Goal: Find specific page/section

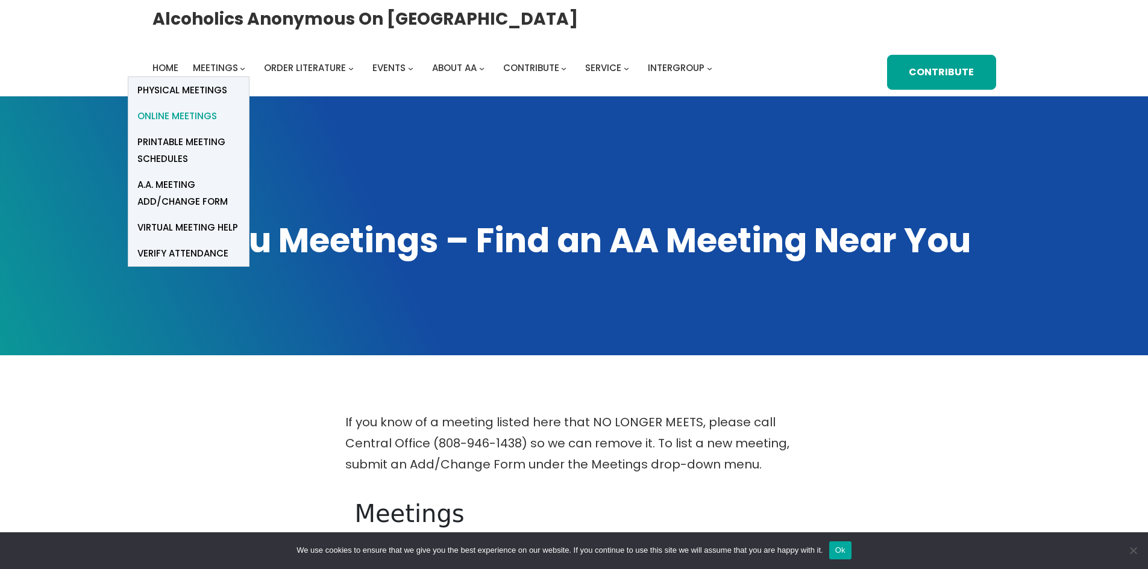
click at [182, 116] on span "Online Meetings" at bounding box center [177, 116] width 80 height 17
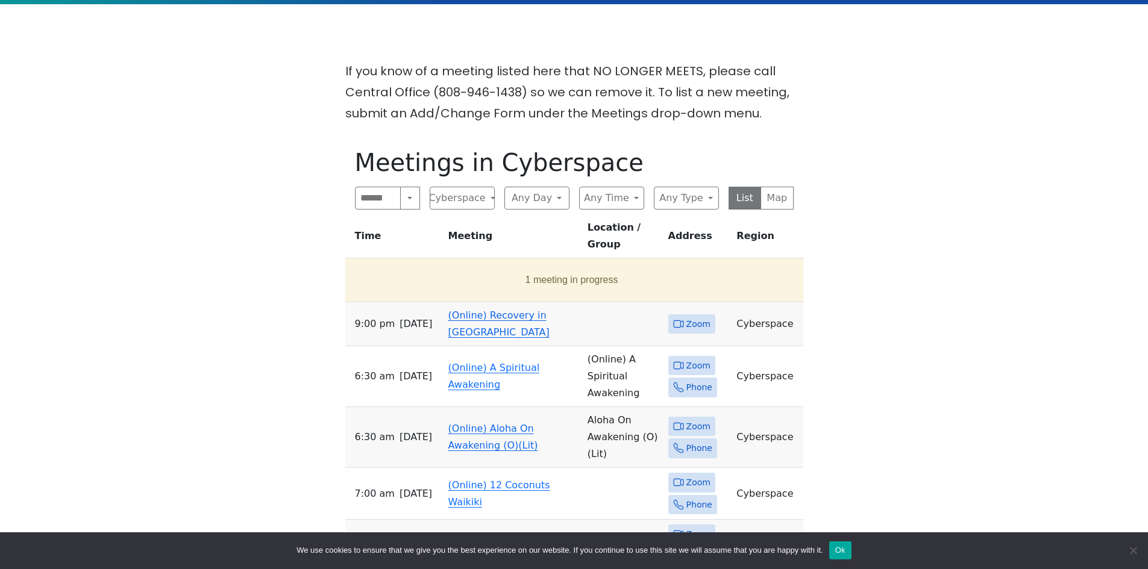
scroll to position [482, 0]
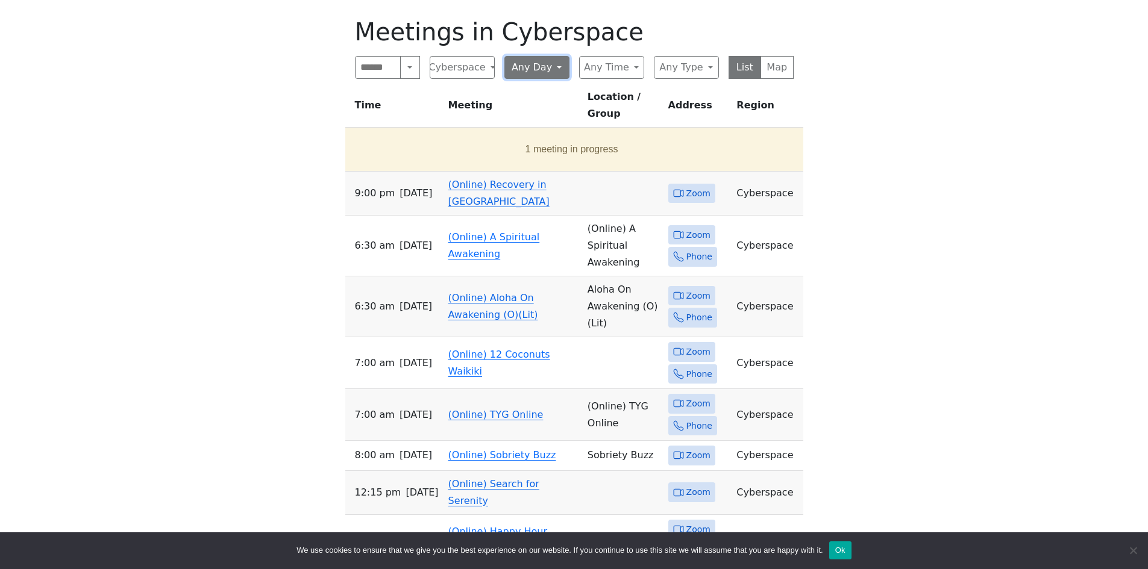
click at [529, 71] on button "Any Day" at bounding box center [536, 67] width 65 height 23
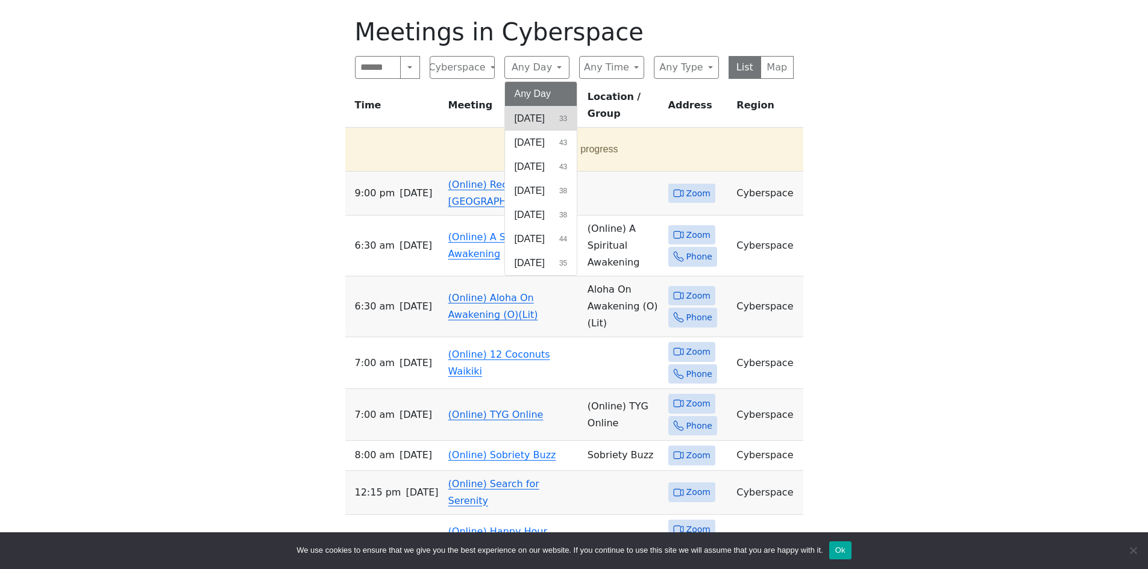
click at [524, 114] on span "[DATE]" at bounding box center [530, 118] width 30 height 14
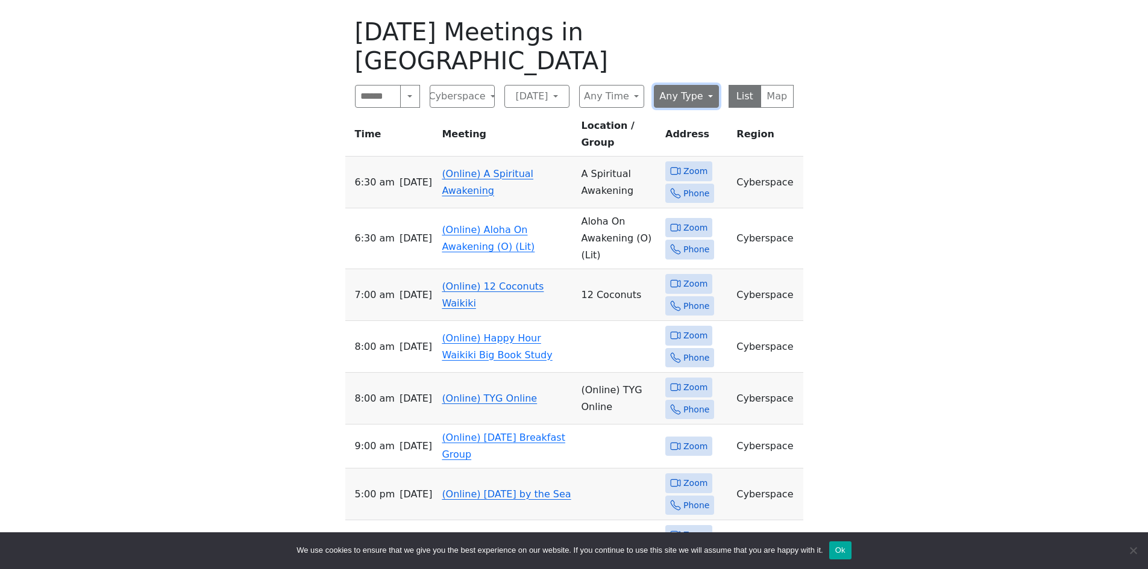
drag, startPoint x: 698, startPoint y: 67, endPoint x: 692, endPoint y: 70, distance: 6.7
click at [695, 85] on button "Any Type" at bounding box center [686, 96] width 65 height 23
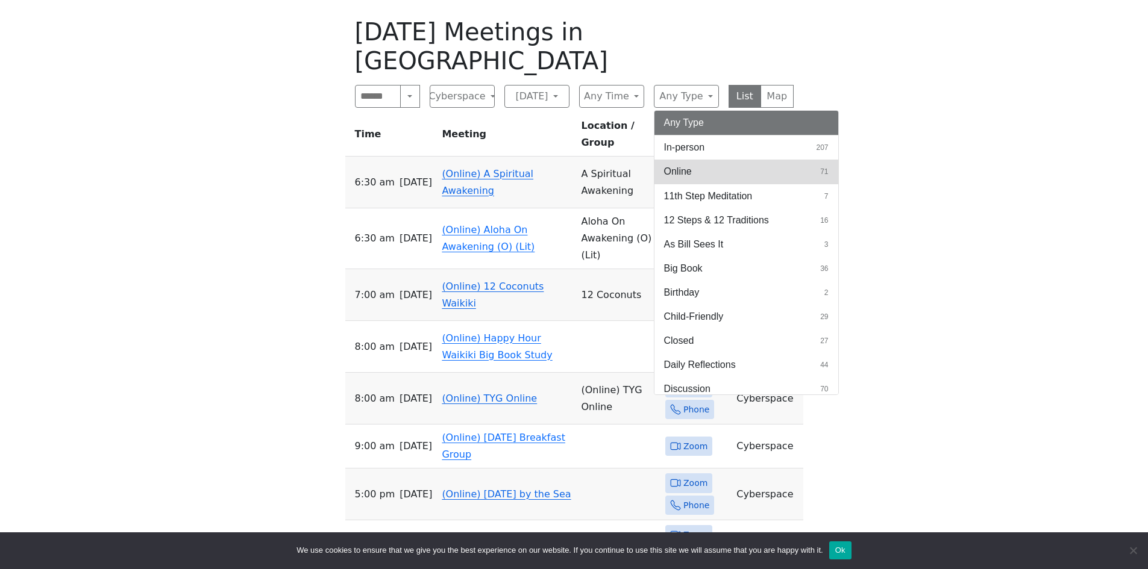
click at [671, 164] on span "Online" at bounding box center [678, 171] width 28 height 14
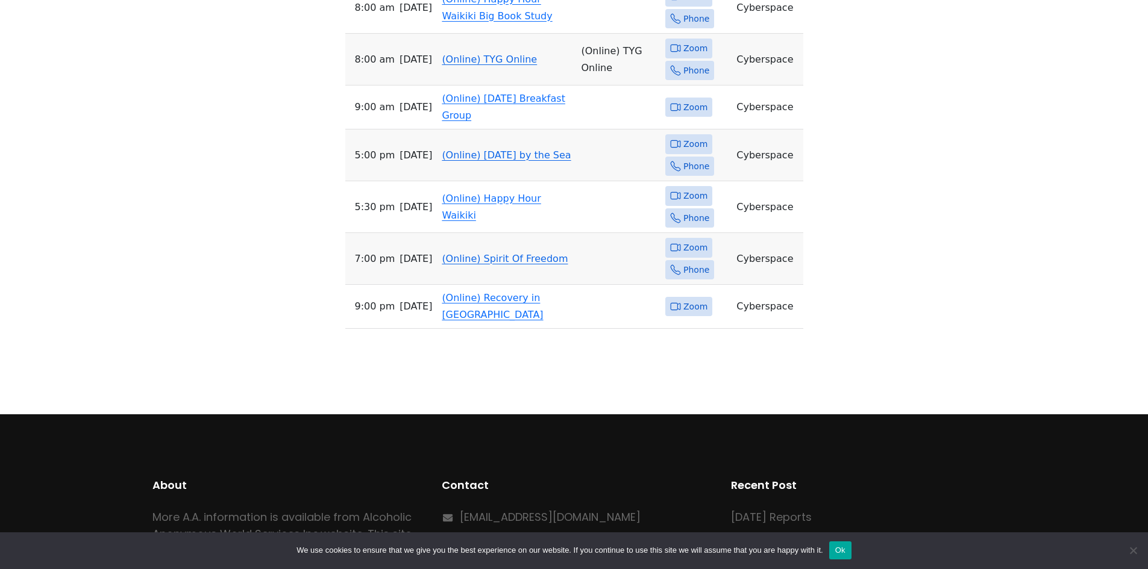
scroll to position [816, 0]
